Goal: Task Accomplishment & Management: Manage account settings

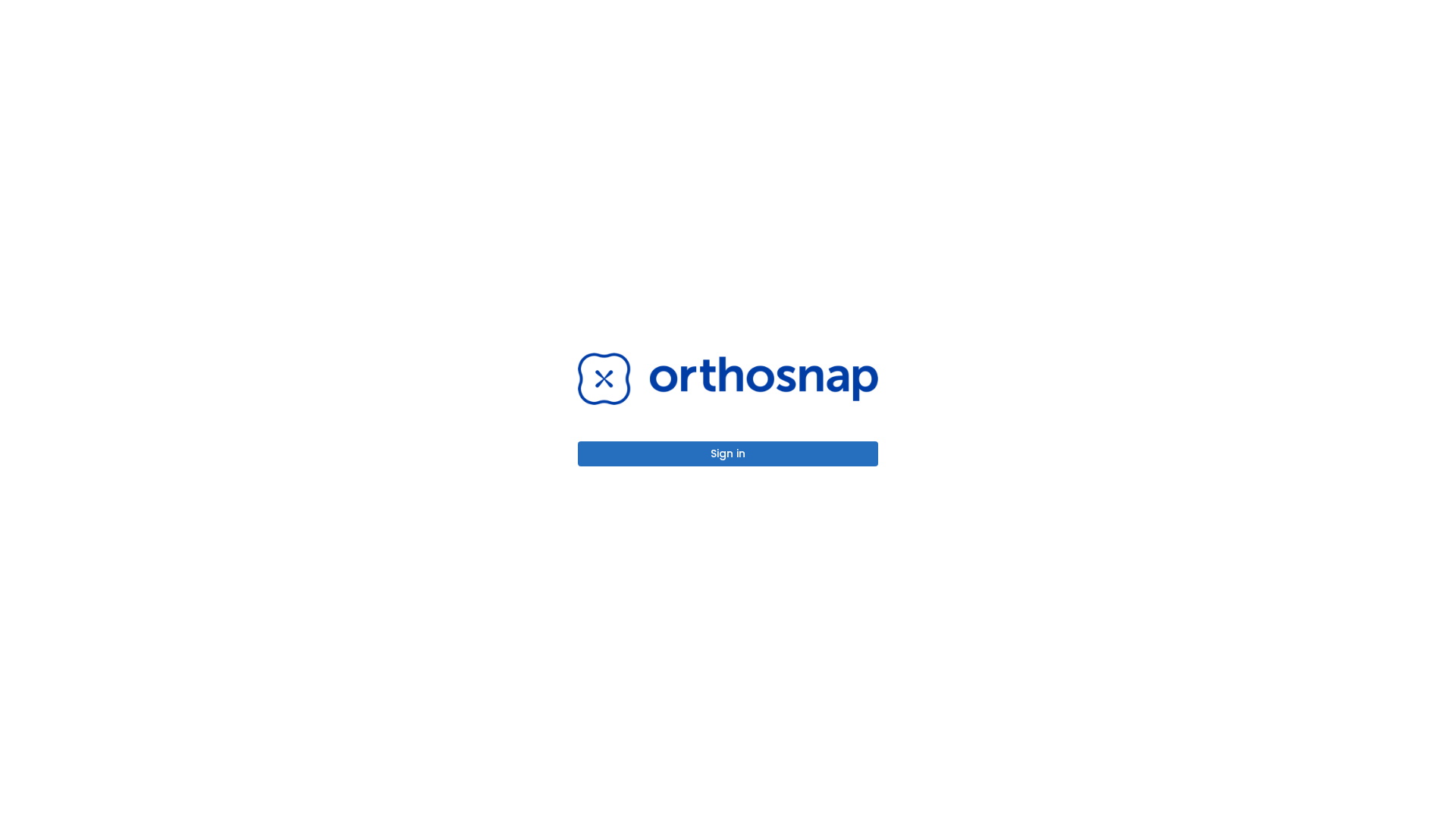
click at [728, 453] on button "Sign in" at bounding box center [728, 453] width 300 height 25
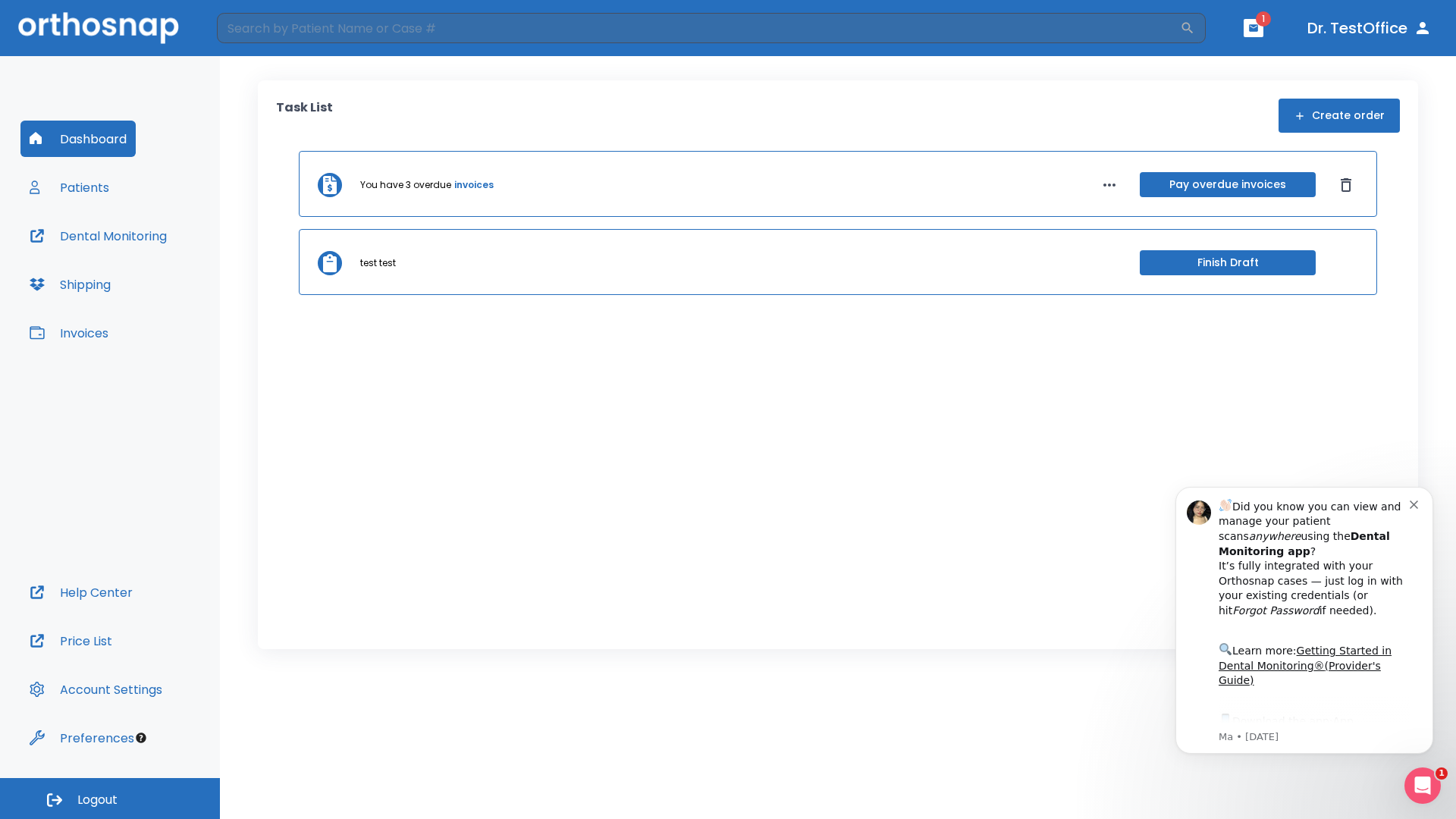
click at [110, 798] on span "Logout" at bounding box center [97, 799] width 41 height 17
